Goal: Navigation & Orientation: Find specific page/section

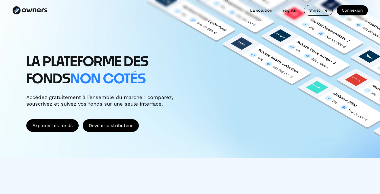
scroll to position [51, 0]
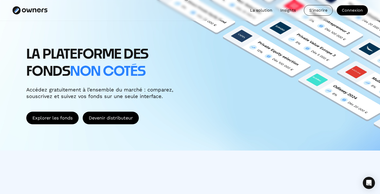
click at [44, 111] on div "LA PLATEFORME DES FONDS non cotés Accédez gratuitement à l’ensemble du marché :…" at bounding box center [116, 85] width 180 height 78
click at [52, 116] on link "Explorer les fonds" at bounding box center [52, 118] width 52 height 13
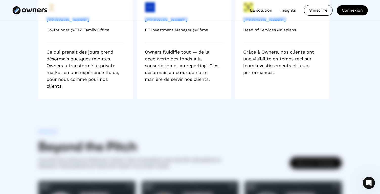
scroll to position [1190, 0]
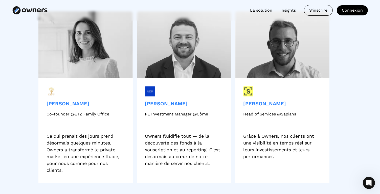
click at [151, 152] on div "Owners fluidifie tout — de la découverte des fonds à la souscription et au repo…" at bounding box center [184, 150] width 78 height 34
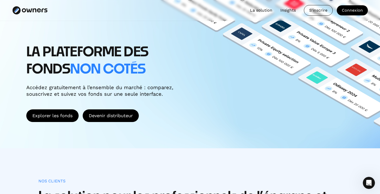
scroll to position [0, 0]
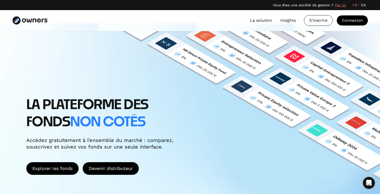
click at [271, 20] on link "La solution" at bounding box center [261, 20] width 22 height 6
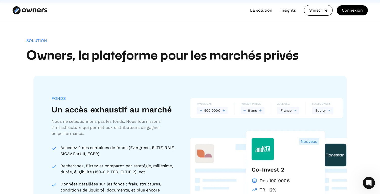
scroll to position [397, 0]
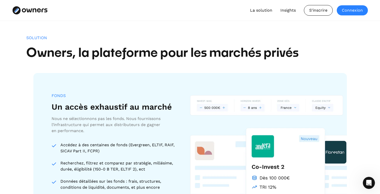
click at [344, 9] on div "Connexion" at bounding box center [352, 10] width 31 height 10
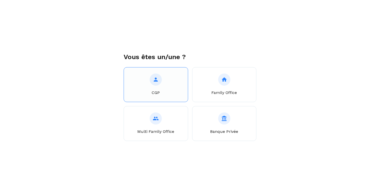
click at [182, 78] on button "CGP" at bounding box center [156, 84] width 64 height 35
